Goal: Task Accomplishment & Management: Manage account settings

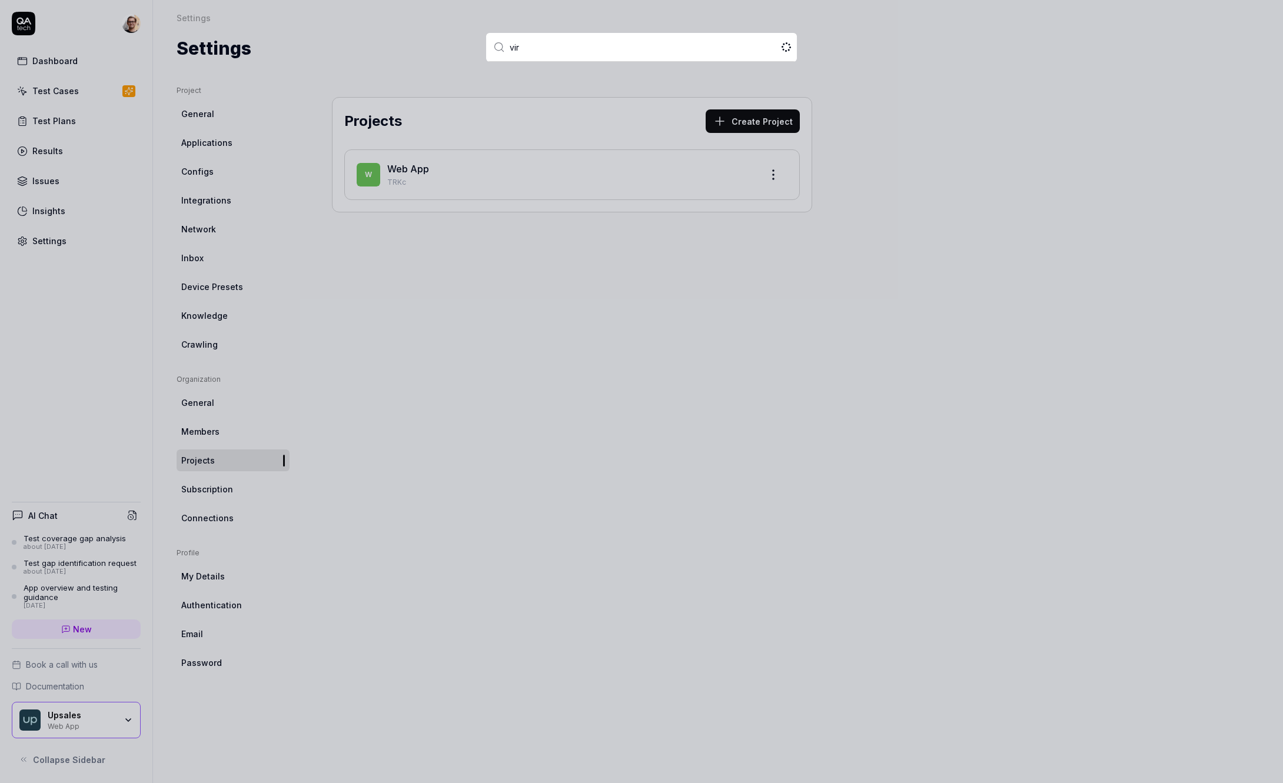
type input "virt"
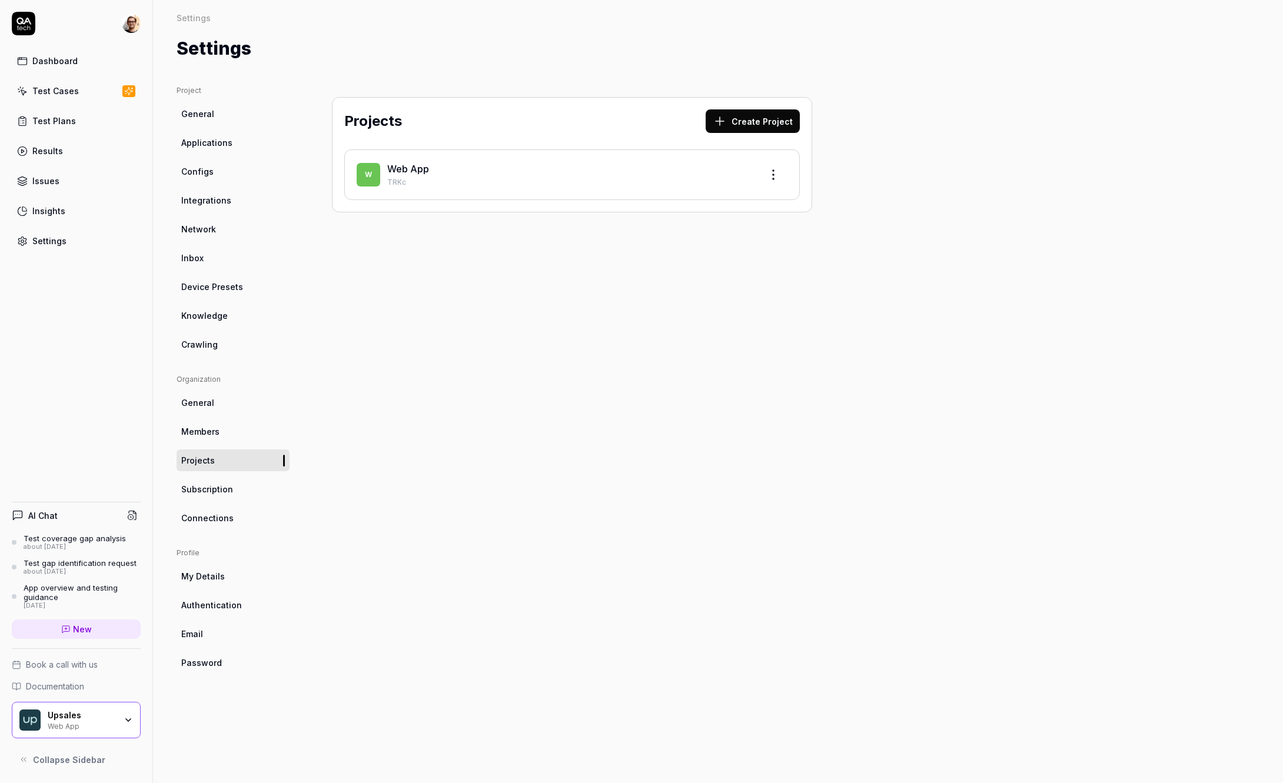
click at [73, 727] on div "Web App" at bounding box center [82, 725] width 68 height 9
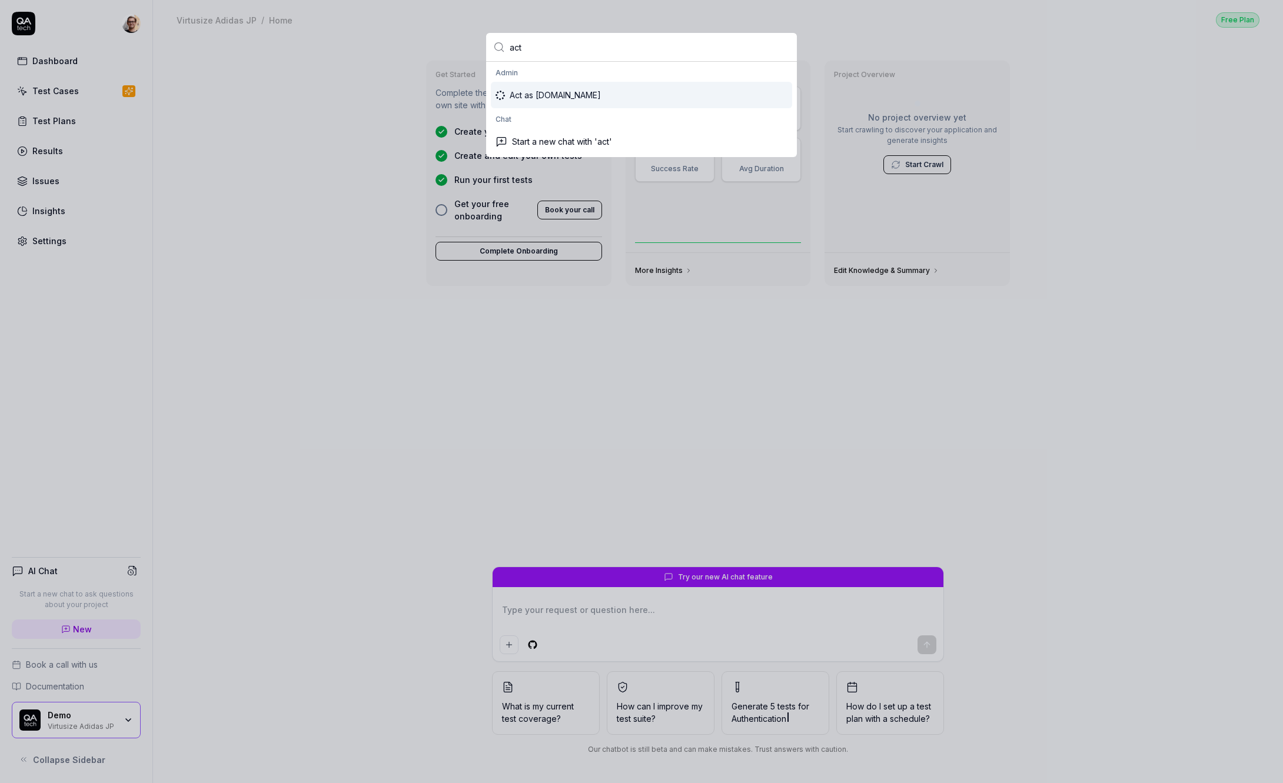
type input "act"
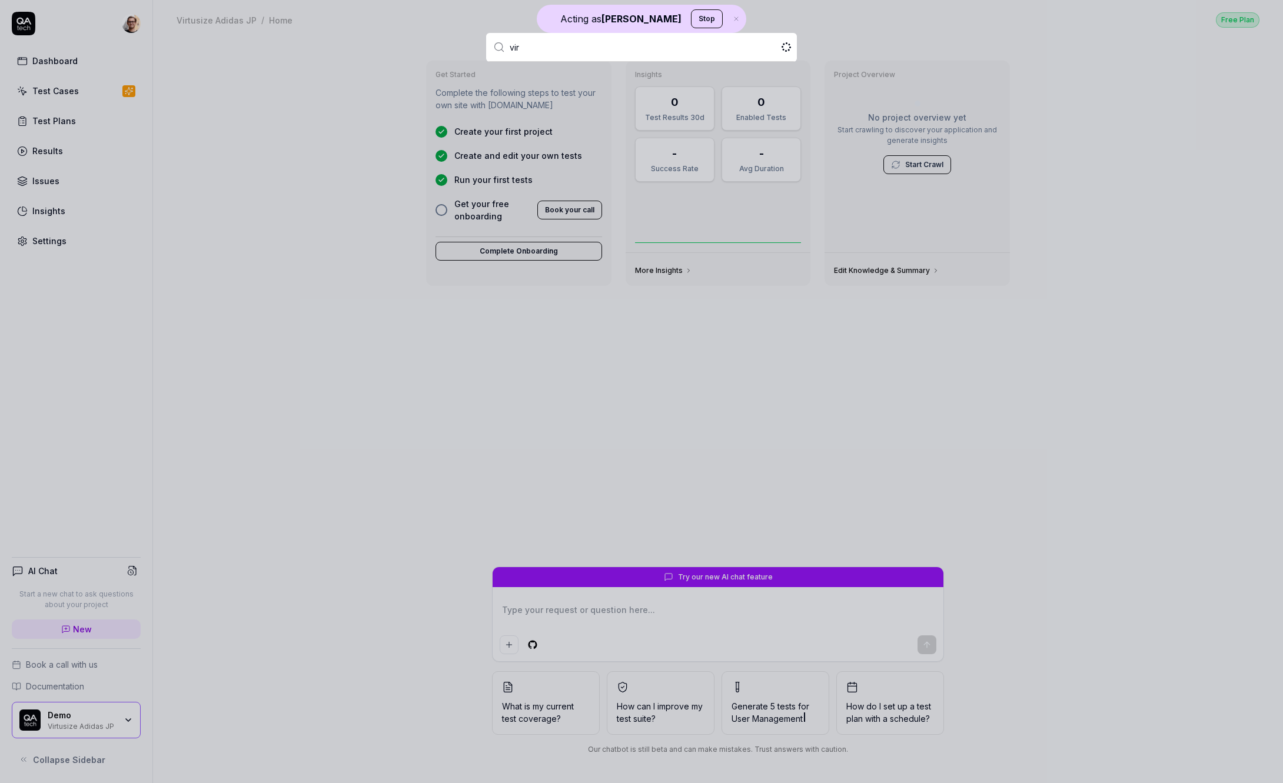
type input "virt"
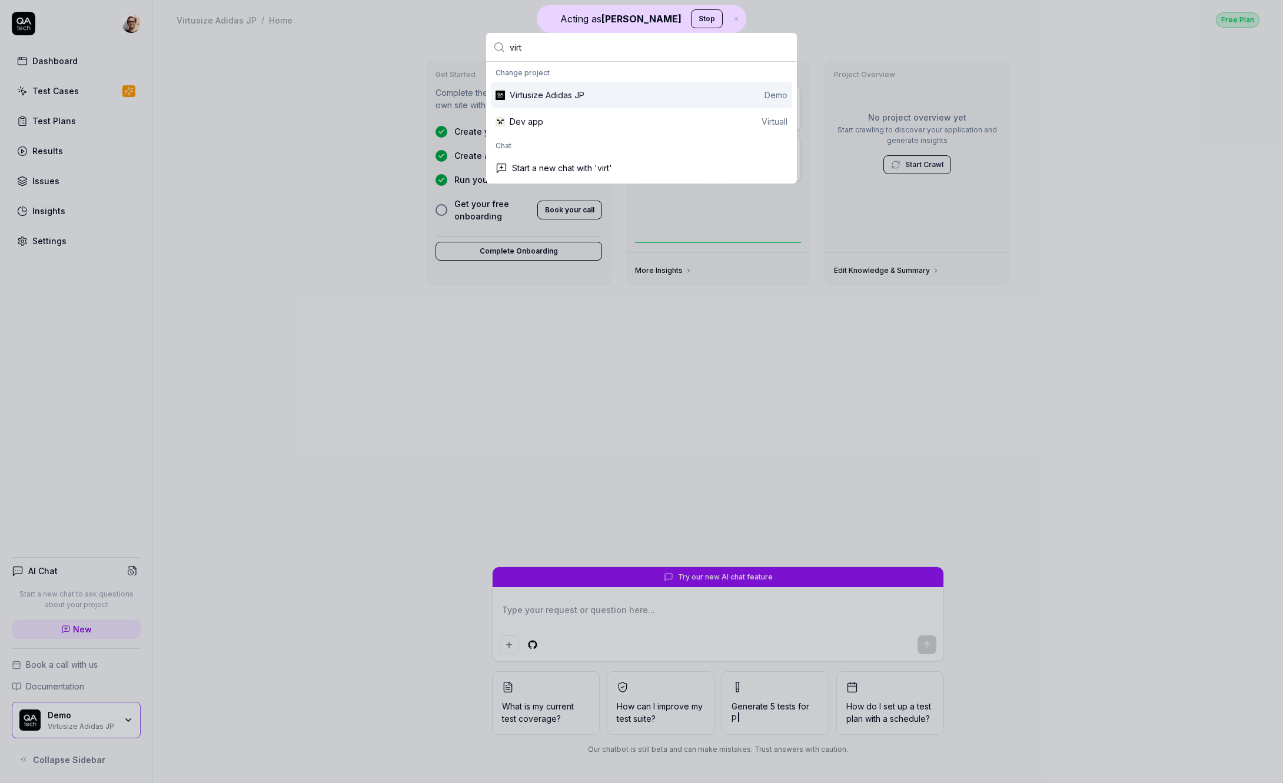
click at [275, 252] on html "Acting as Daniel MP Stop Dashboard Test Cases Test Plans Results Issues Insight…" at bounding box center [641, 391] width 1283 height 783
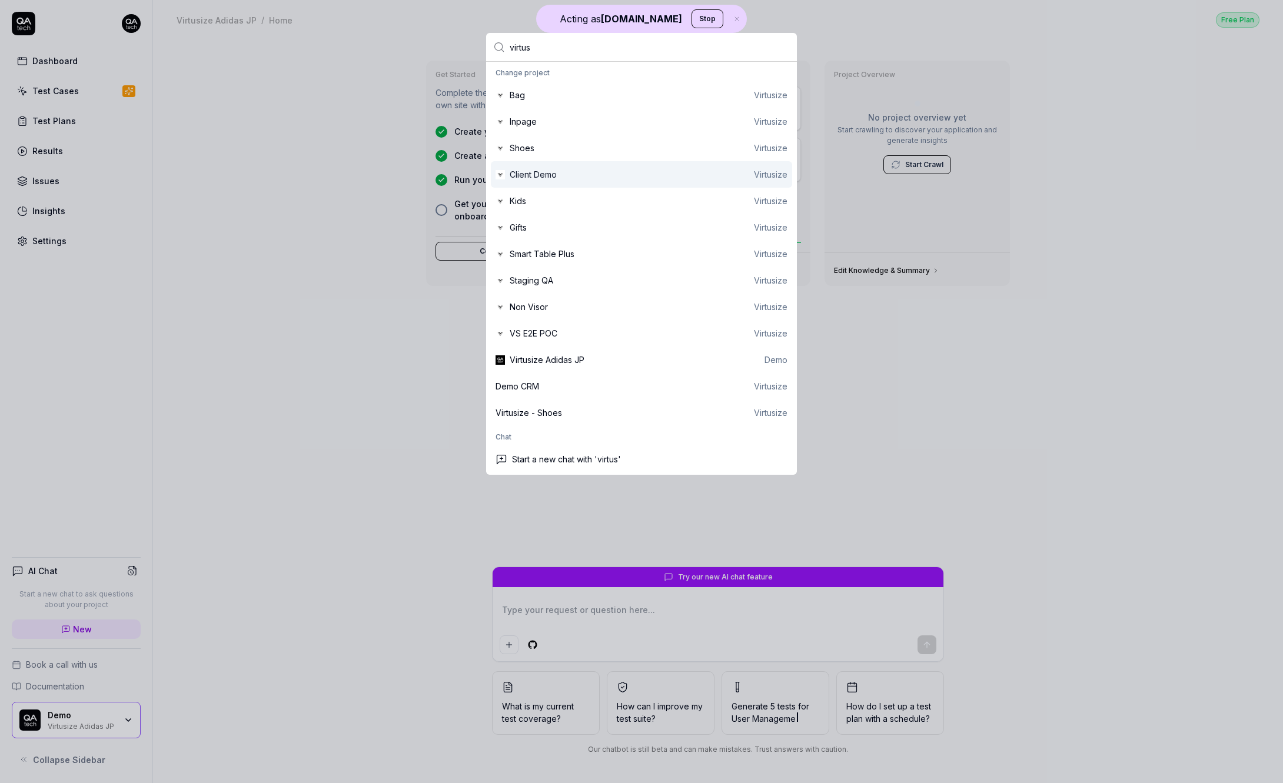
type input "virtus"
click at [691, 162] on div "Client Demo Virtusize" at bounding box center [641, 174] width 301 height 26
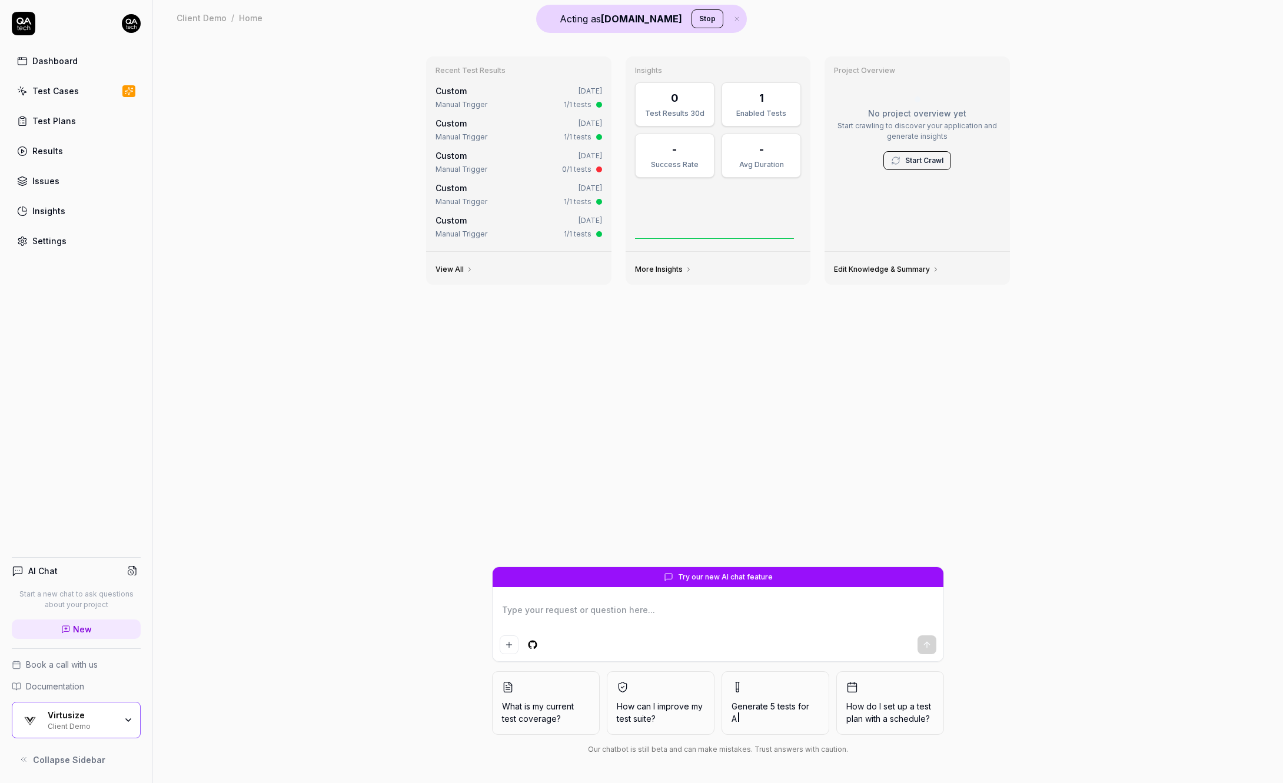
click at [84, 238] on link "Settings" at bounding box center [76, 240] width 129 height 23
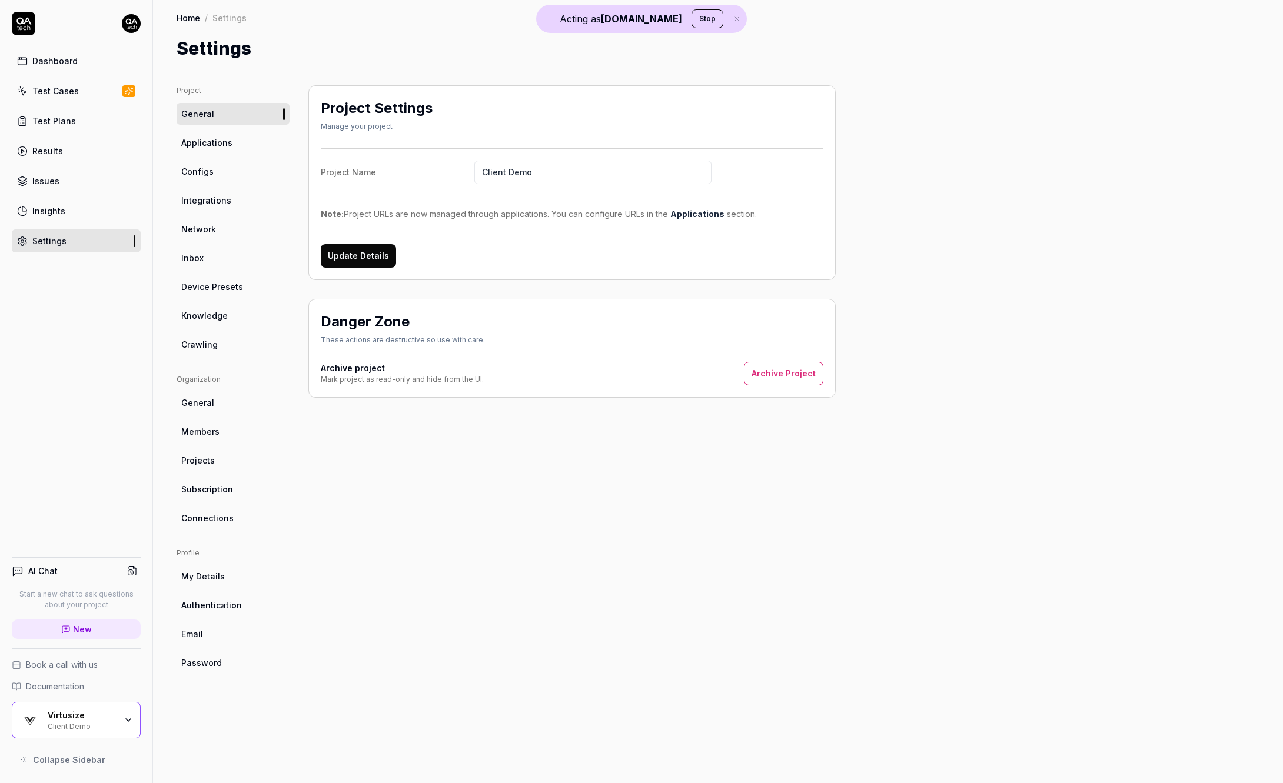
click at [228, 517] on span "Connections" at bounding box center [207, 518] width 52 height 12
click at [227, 468] on link "Projects" at bounding box center [232, 460] width 113 height 22
click at [227, 488] on span "Subscription" at bounding box center [207, 489] width 52 height 12
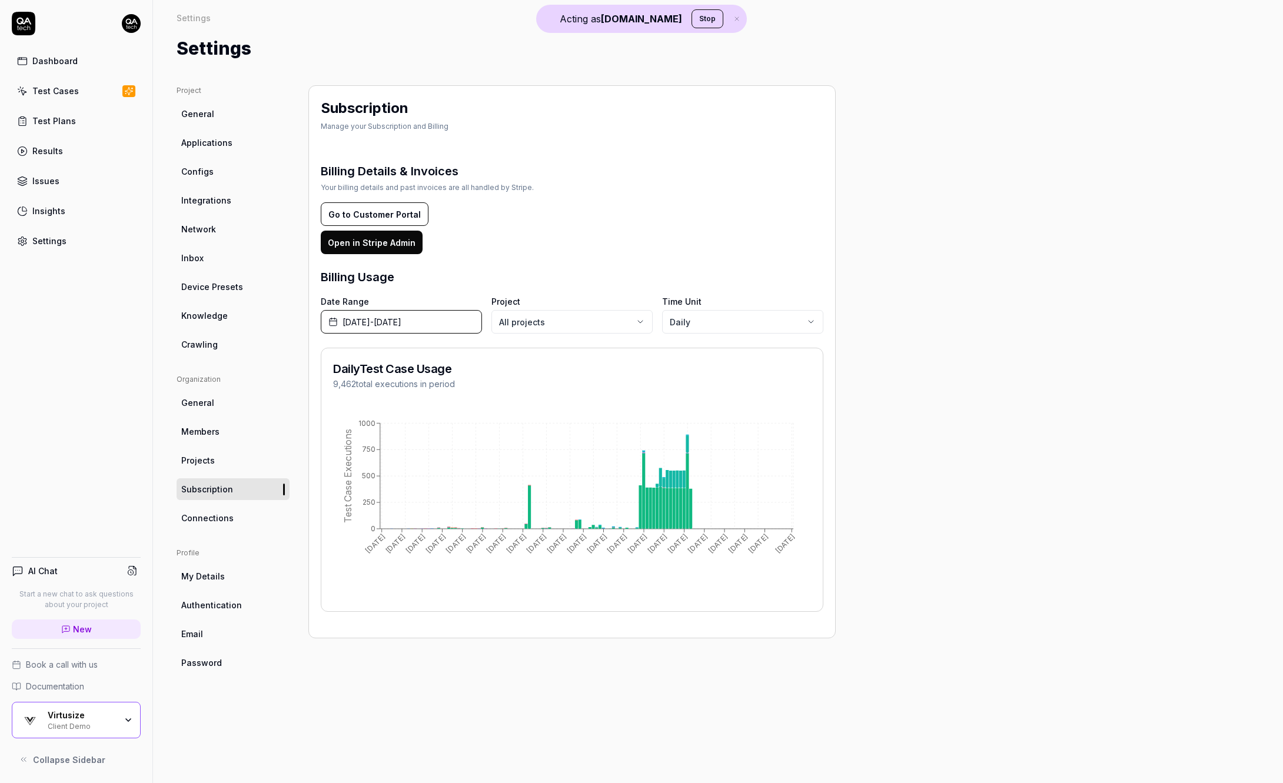
click at [391, 214] on button "Go to Customer Portal" at bounding box center [375, 214] width 108 height 24
click at [379, 248] on button "Open in Stripe Admin" at bounding box center [372, 243] width 102 height 24
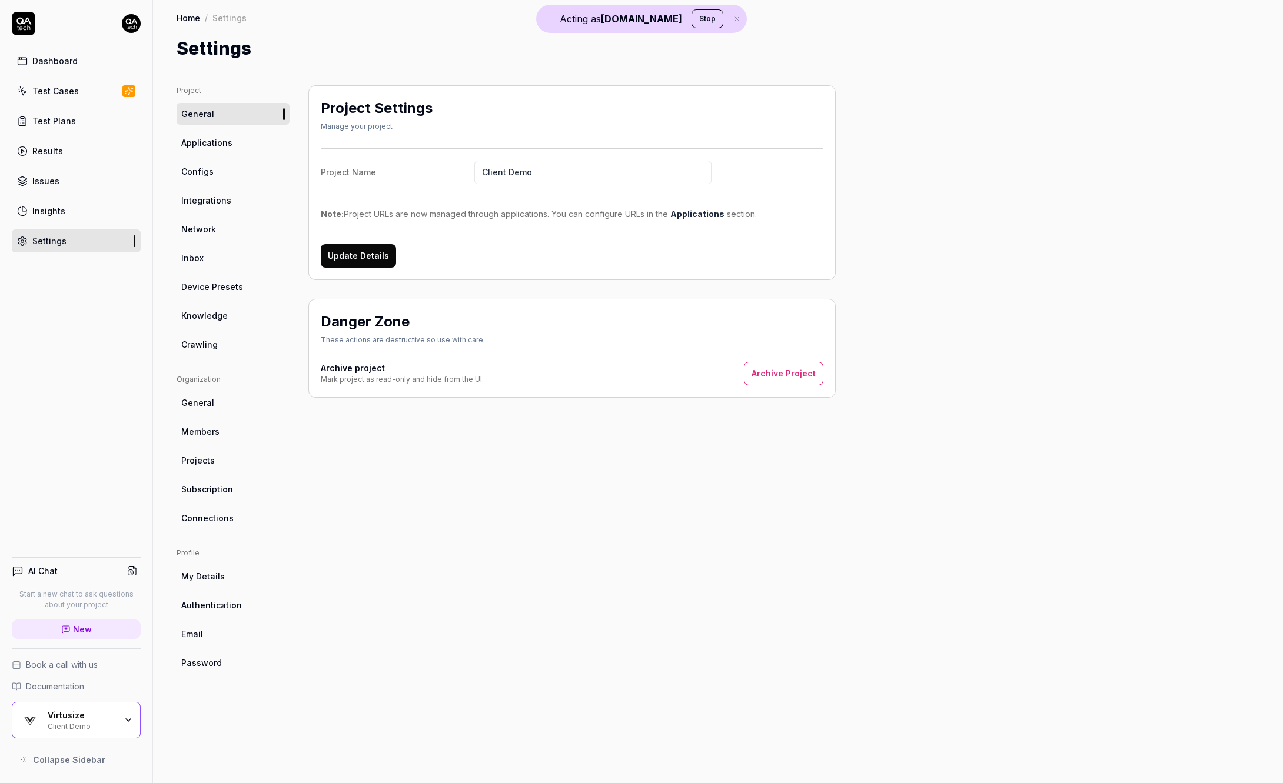
click at [220, 492] on span "Subscription" at bounding box center [207, 489] width 52 height 12
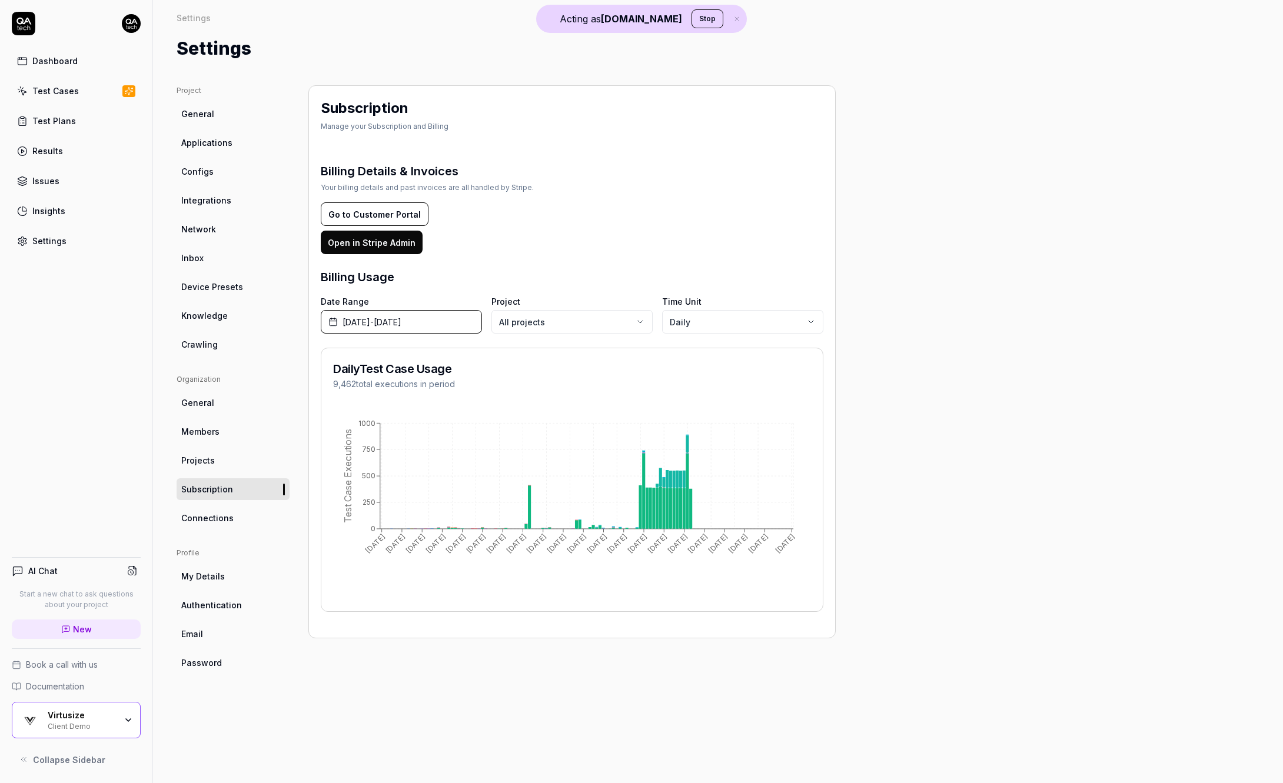
click at [426, 329] on button "July 1st, 2025 - October 31st, 2025" at bounding box center [401, 322] width 161 height 24
click at [262, 473] on button "Current month" at bounding box center [248, 467] width 113 height 19
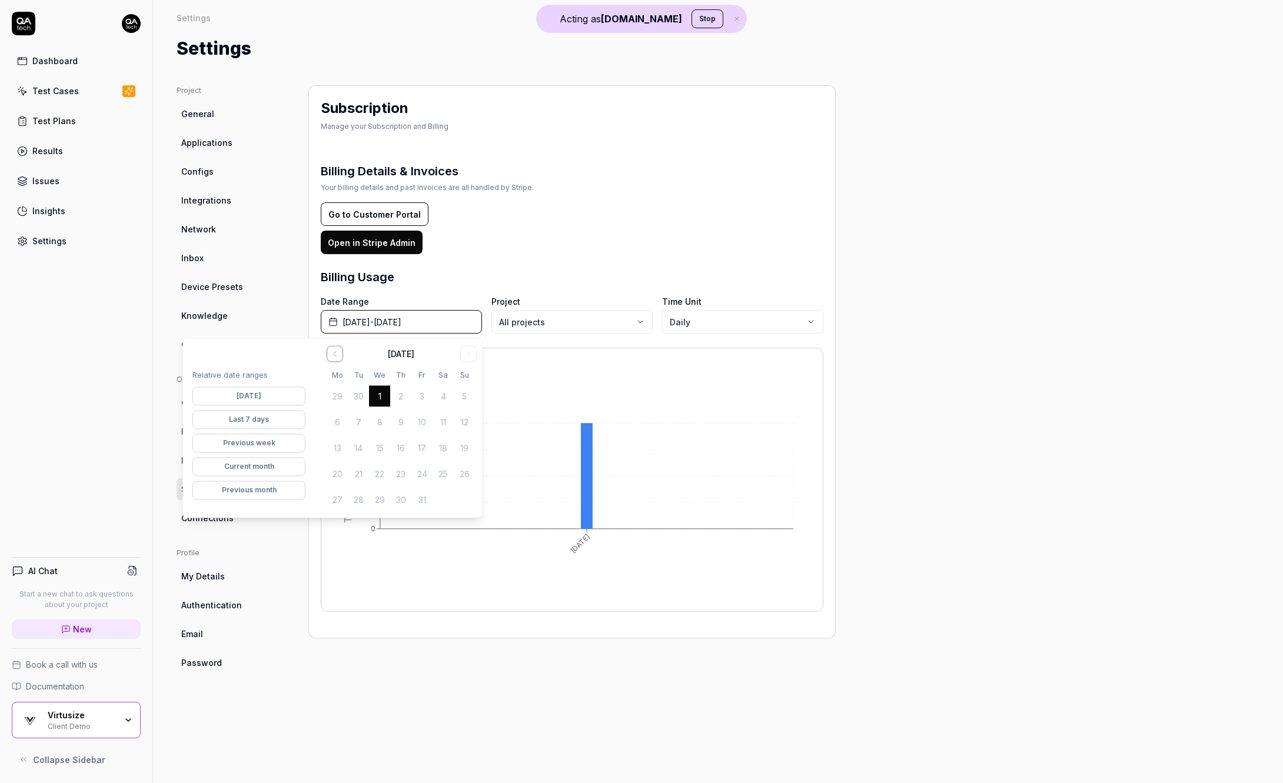
click at [331, 354] on icon "Go to the Previous Month" at bounding box center [334, 353] width 9 height 9
click at [335, 395] on button "1" at bounding box center [337, 396] width 21 height 21
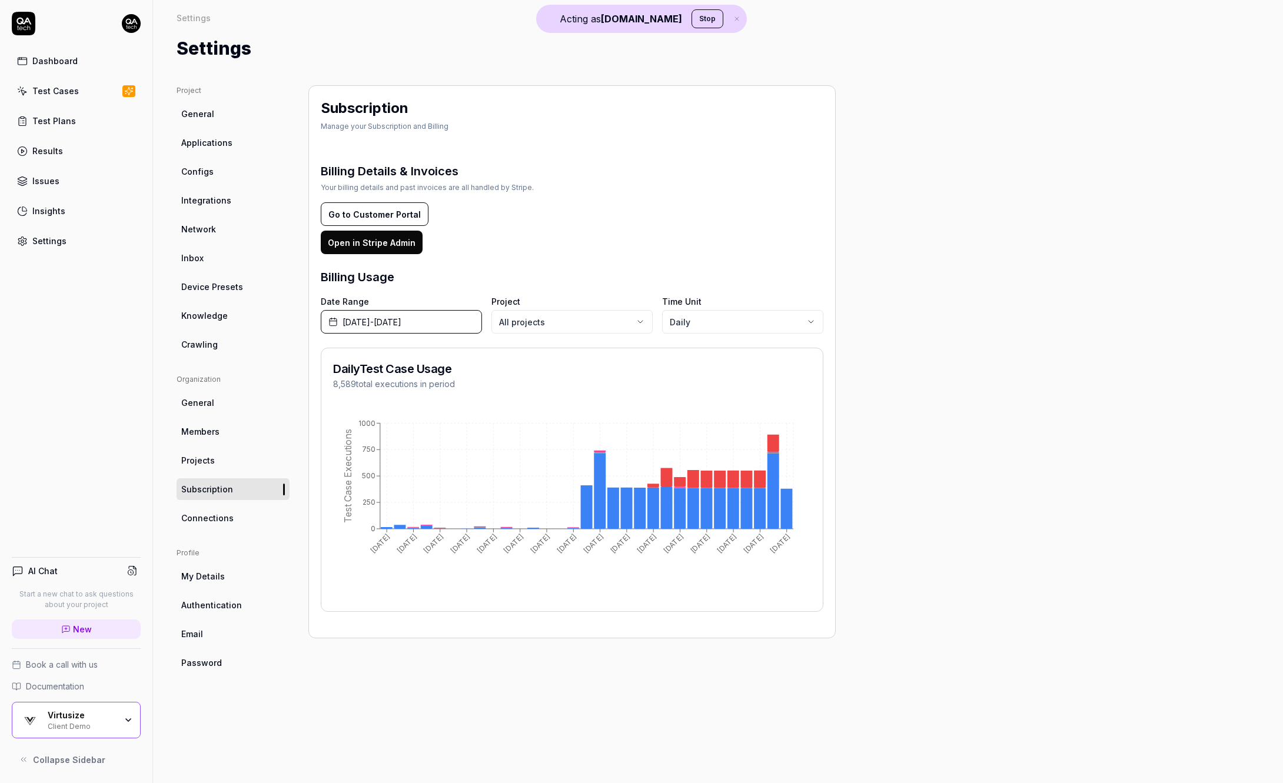
click at [555, 342] on div "Date Range September 1st, 2025 - October 1st, 2025 Project All projects Time Un…" at bounding box center [572, 453] width 502 height 317
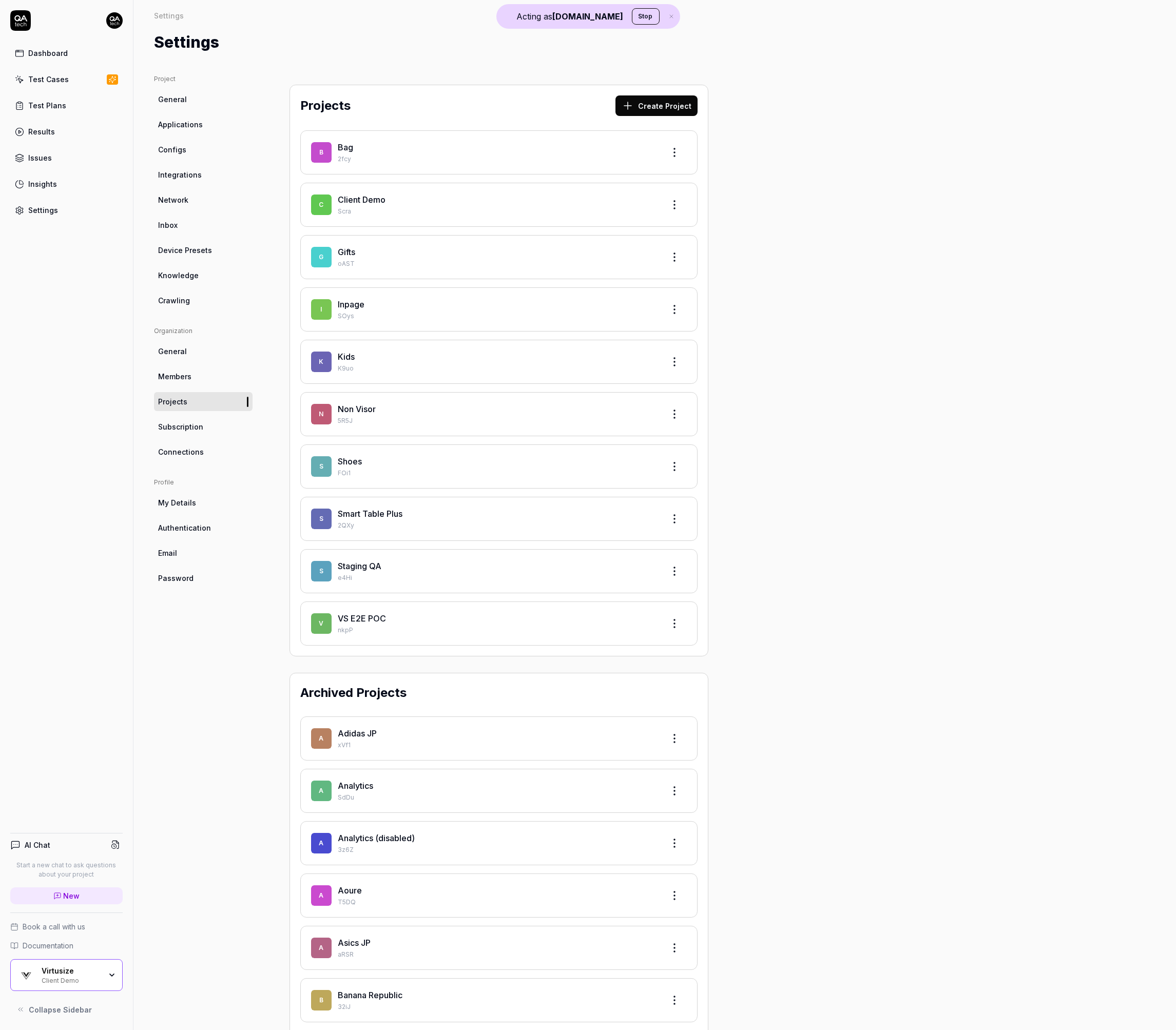
click at [92, 980] on div "Client Demo" at bounding box center [72, 979] width 59 height 8
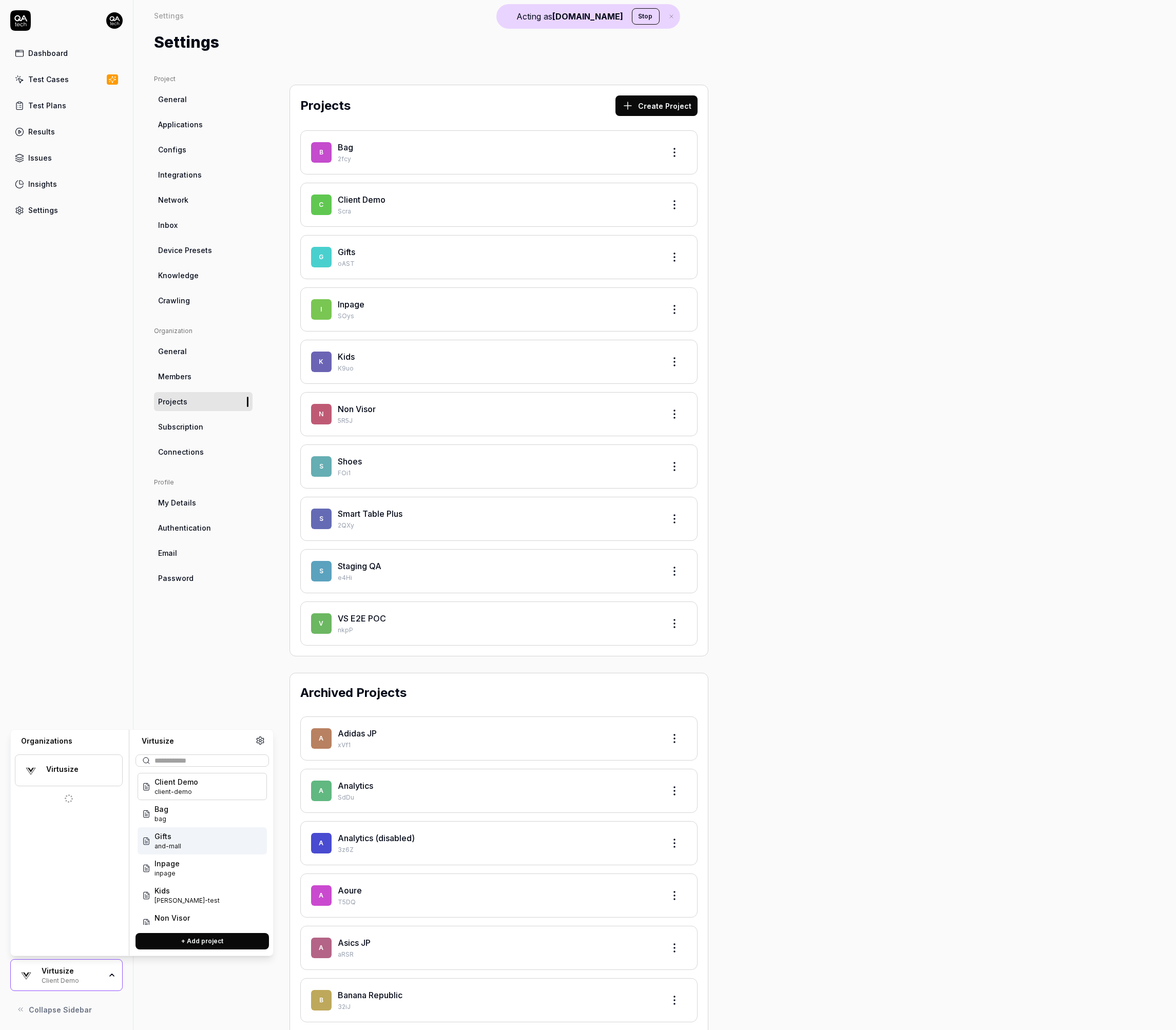
click at [183, 699] on div "Project General Applications Configs Integrations Network Inbox Device Presets …" at bounding box center [202, 904] width 99 height 1660
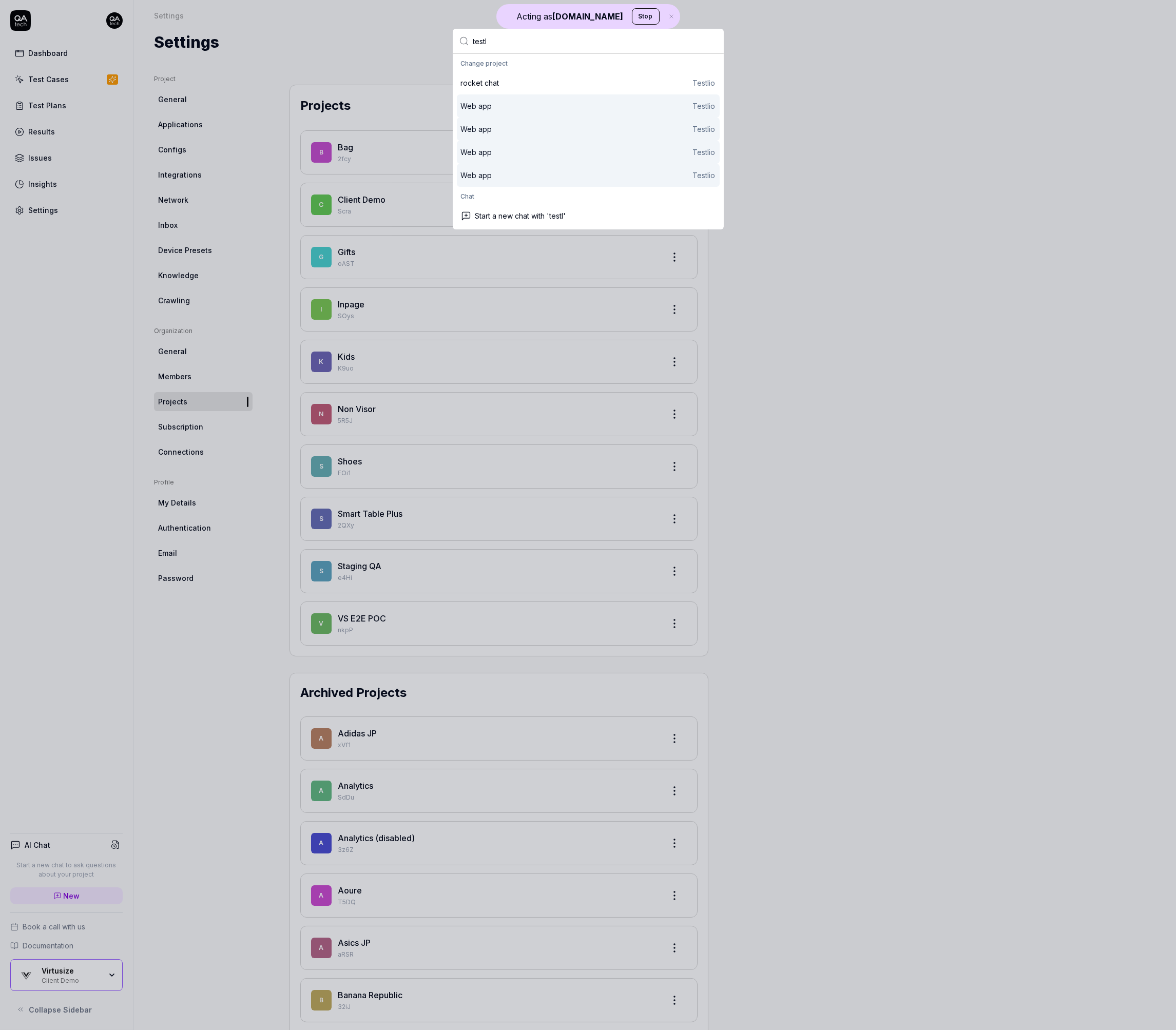
type input "testl"
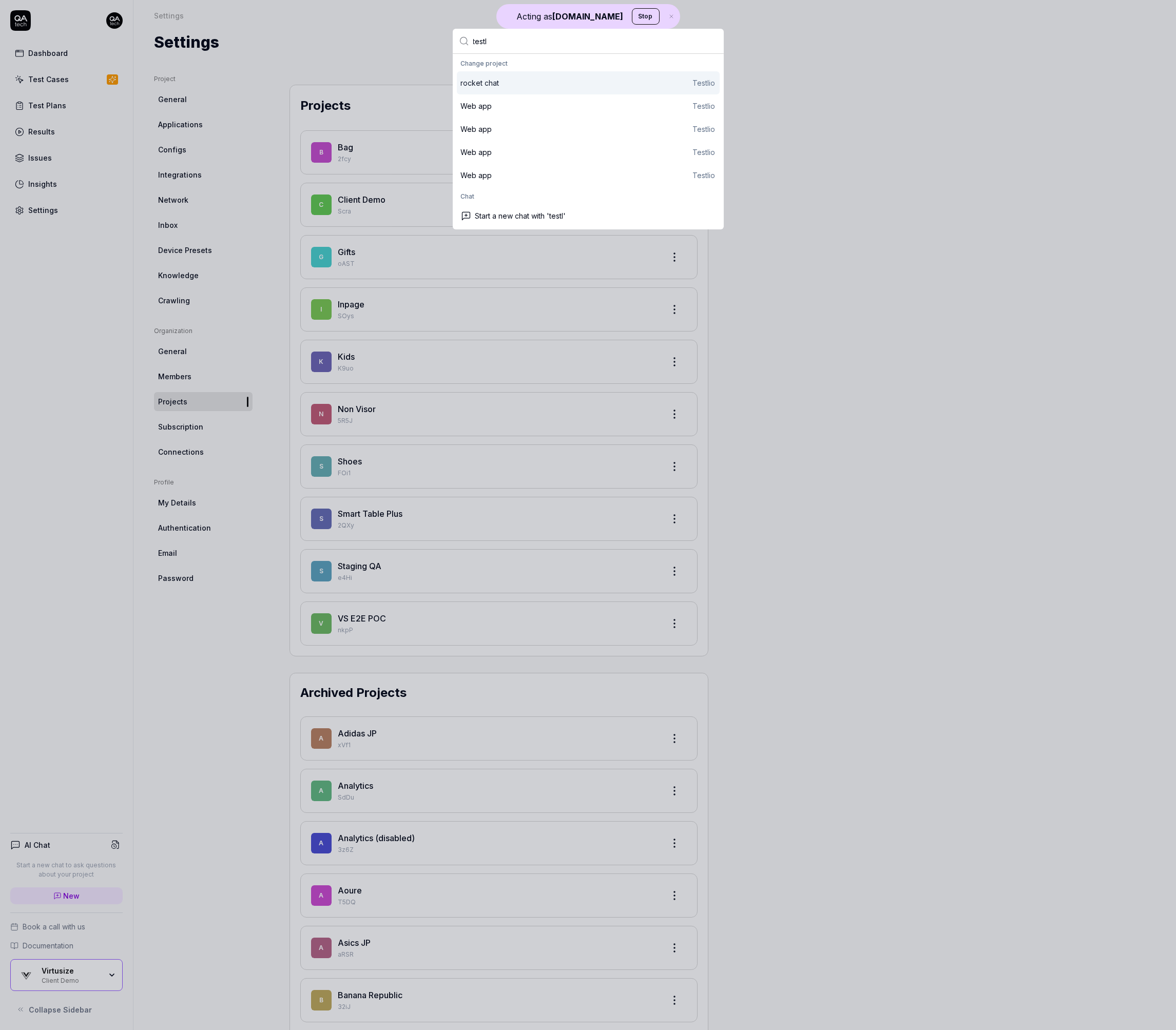
click at [537, 89] on div "rocket chat Testlio" at bounding box center [588, 83] width 263 height 23
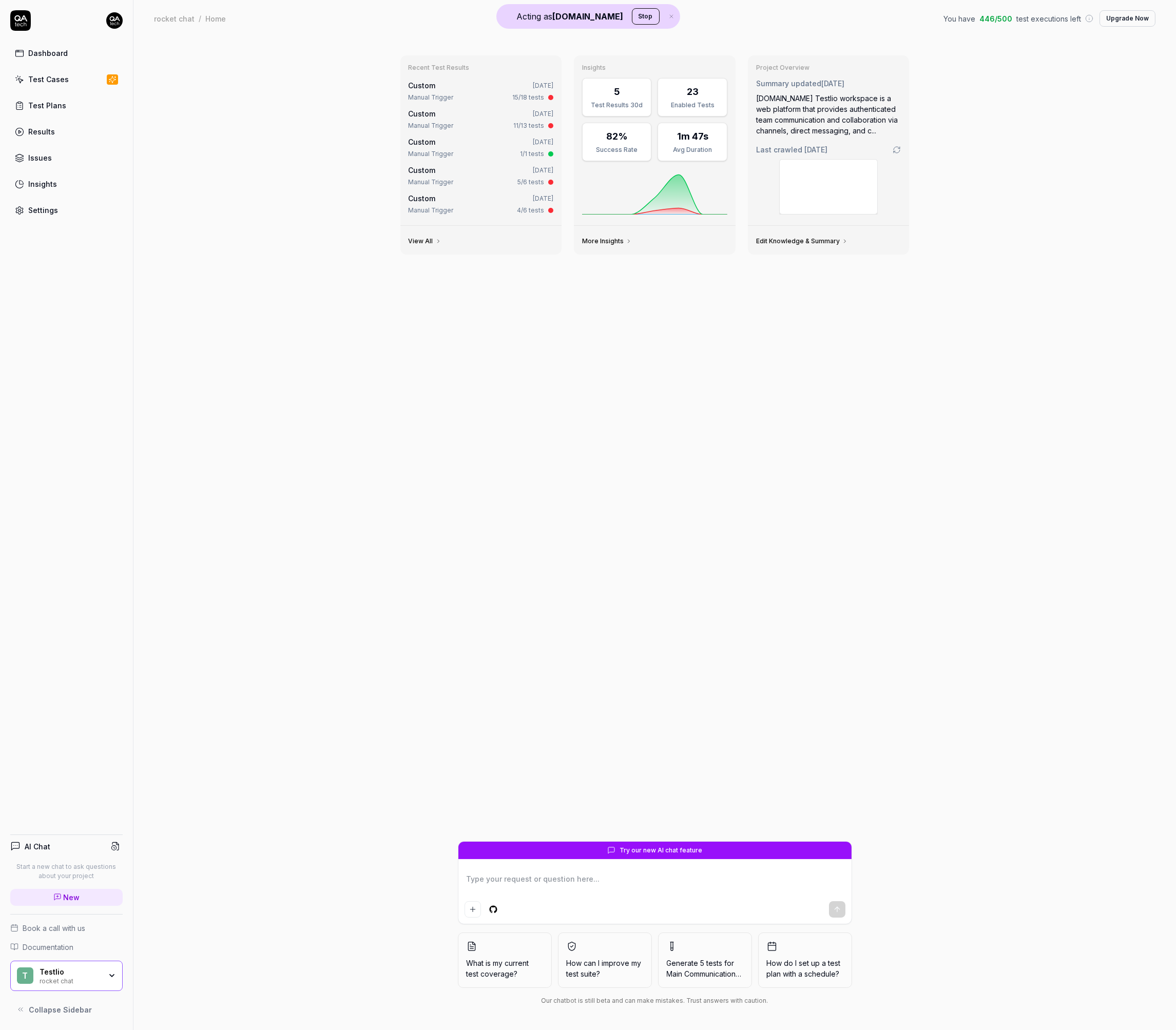
type textarea "*"
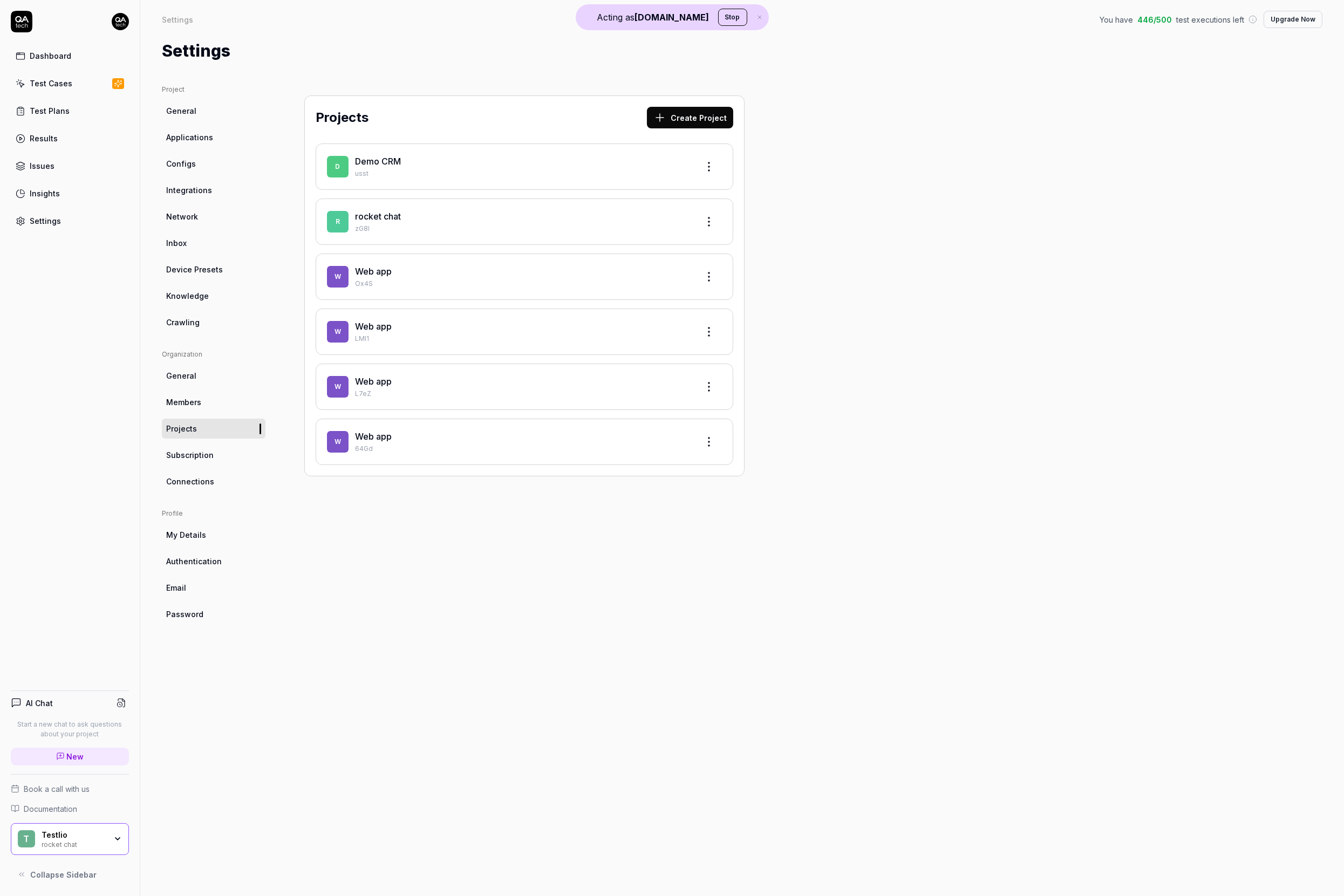
click at [66, 163] on link "Issues" at bounding box center [70, 165] width 118 height 21
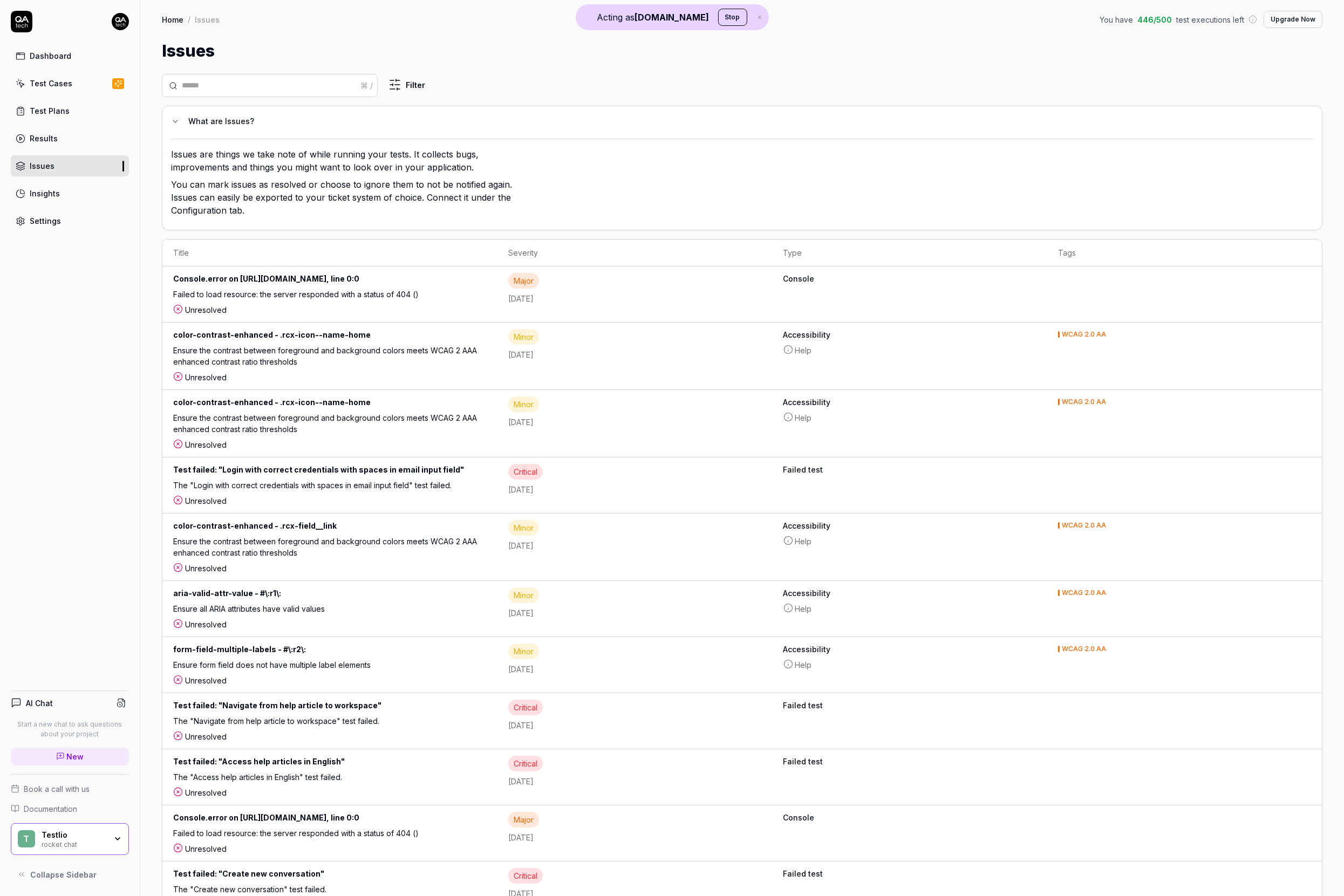
click at [427, 204] on p "You can mark issues as resolved or choose to ignore them to not be notified aga…" at bounding box center [346, 199] width 350 height 43
click at [423, 86] on html "Acting as QA.tech Stop Dashboard Test Cases Test Plans Results Issues Insights …" at bounding box center [672, 448] width 1344 height 896
click at [521, 74] on html "Acting as QA.tech Stop Dashboard Test Cases Test Plans Results Issues Insights …" at bounding box center [672, 448] width 1344 height 896
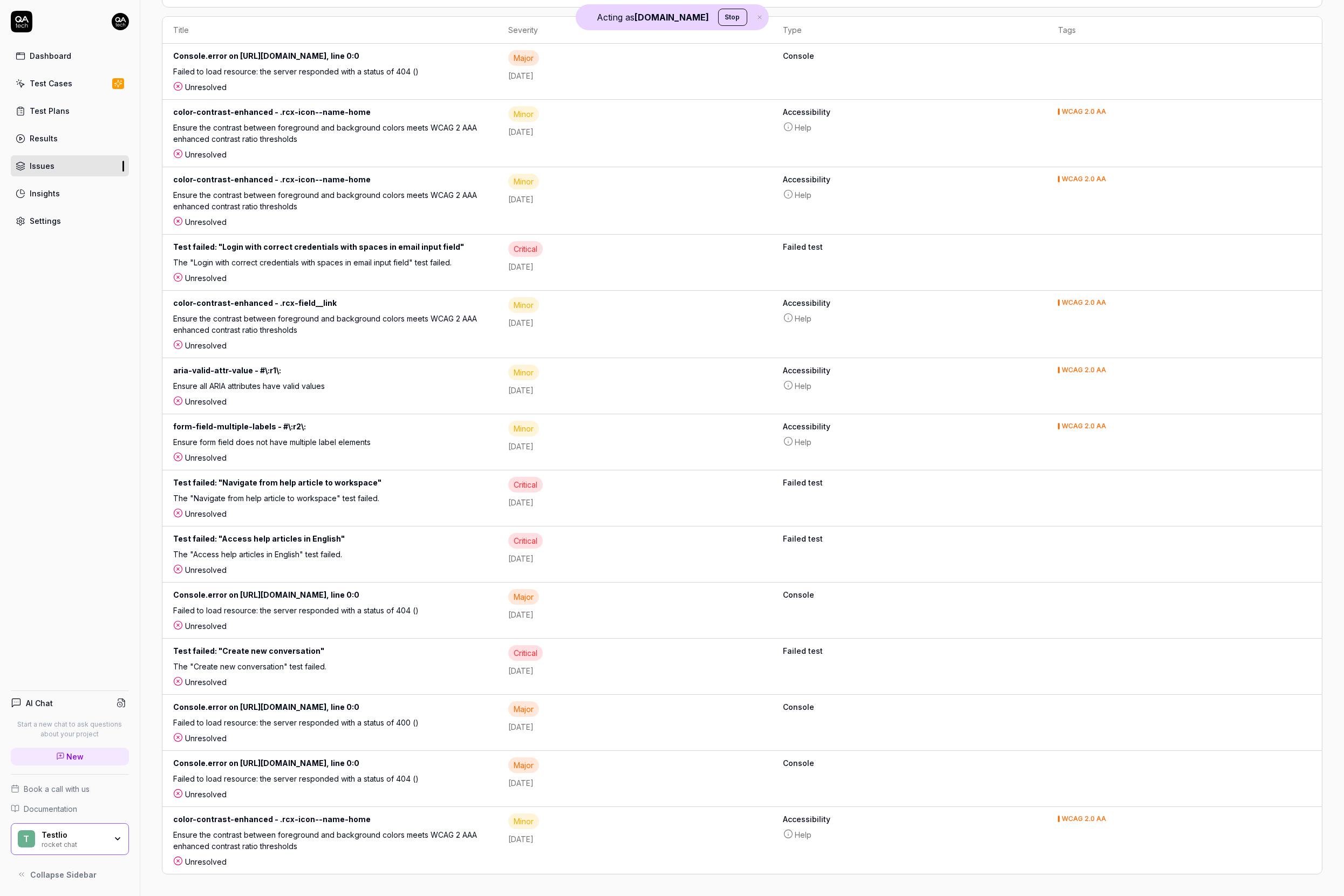
scroll to position [235, 0]
